Goal: Task Accomplishment & Management: Use online tool/utility

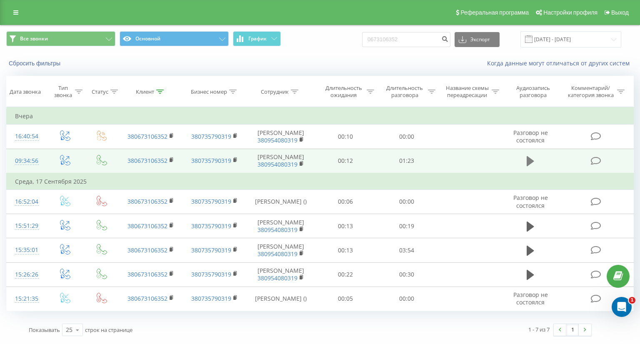
click at [528, 159] on icon at bounding box center [531, 161] width 8 height 10
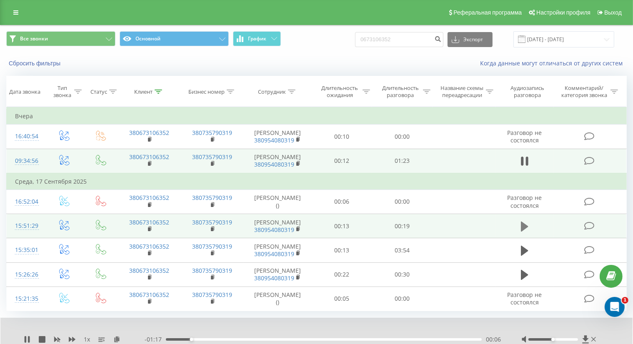
click at [522, 224] on icon at bounding box center [525, 226] width 8 height 10
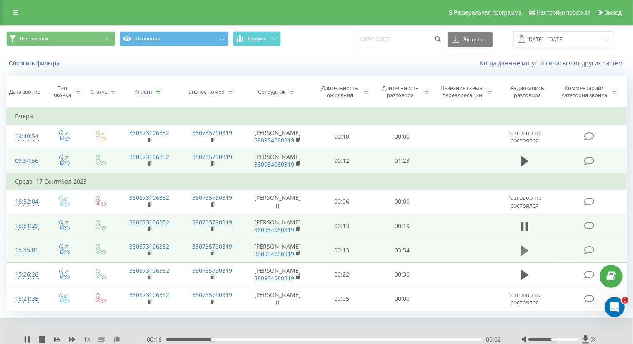
click at [523, 251] on icon at bounding box center [525, 251] width 8 height 10
click at [183, 339] on div "00:02" at bounding box center [324, 340] width 316 height 3
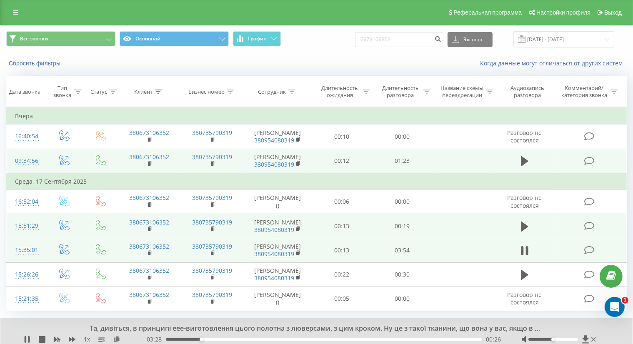
click at [211, 339] on div "00:26" at bounding box center [324, 340] width 316 height 3
click at [230, 339] on div "00:47" at bounding box center [324, 340] width 316 height 3
click at [254, 336] on div "- 03:05 00:49 00:49" at bounding box center [323, 340] width 357 height 8
click at [260, 339] on div "00:52" at bounding box center [324, 340] width 316 height 3
click at [288, 339] on div "01:11" at bounding box center [324, 340] width 316 height 3
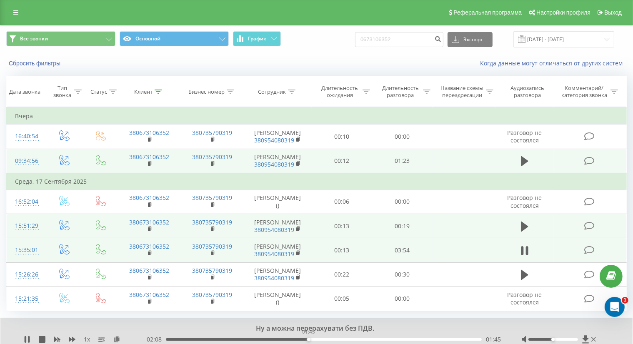
click at [309, 339] on div "01:45" at bounding box center [324, 340] width 316 height 3
click at [349, 339] on div "01:46" at bounding box center [324, 340] width 316 height 3
click at [377, 339] on div "02:16" at bounding box center [324, 340] width 316 height 3
click at [410, 339] on div "03:01" at bounding box center [324, 340] width 316 height 3
click at [444, 339] on div "03:01" at bounding box center [324, 340] width 316 height 3
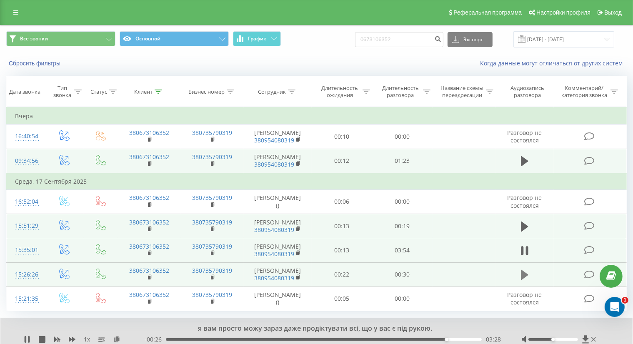
click at [521, 277] on icon at bounding box center [525, 275] width 8 height 12
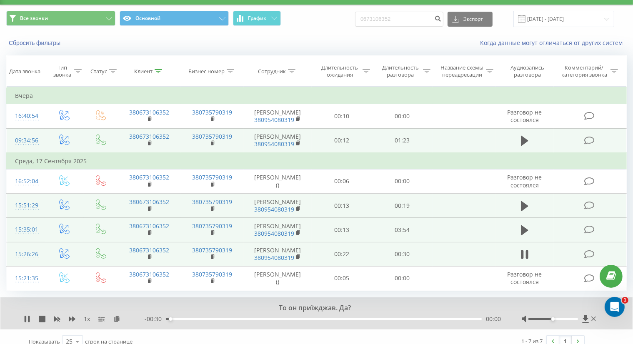
scroll to position [29, 0]
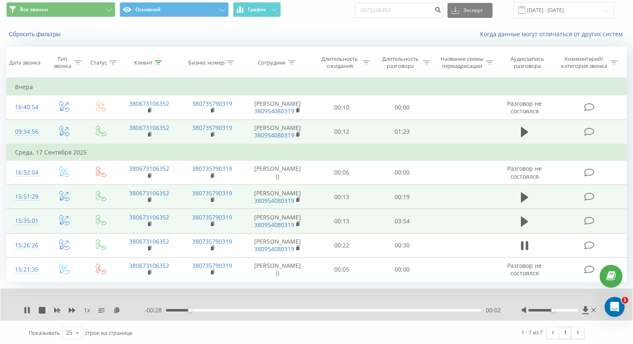
drag, startPoint x: 348, startPoint y: 281, endPoint x: 324, endPoint y: 300, distance: 30.0
click at [324, 300] on div at bounding box center [311, 299] width 460 height 9
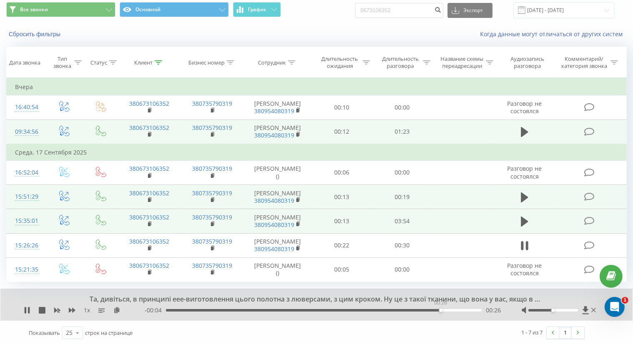
click at [441, 310] on div "00:26" at bounding box center [324, 310] width 316 height 3
click at [26, 309] on icon at bounding box center [26, 310] width 2 height 7
